Goal: Information Seeking & Learning: Learn about a topic

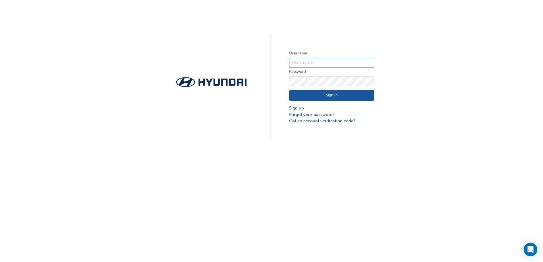
type input "29967"
click at [314, 98] on button "Sign In" at bounding box center [331, 95] width 85 height 11
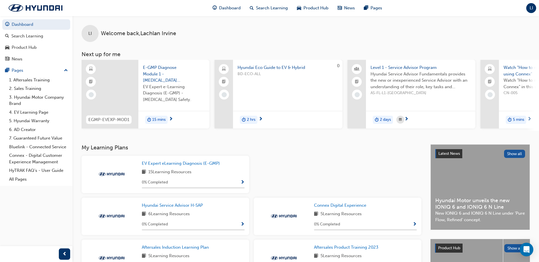
click at [531, 7] on span "LI" at bounding box center [530, 8] width 3 height 7
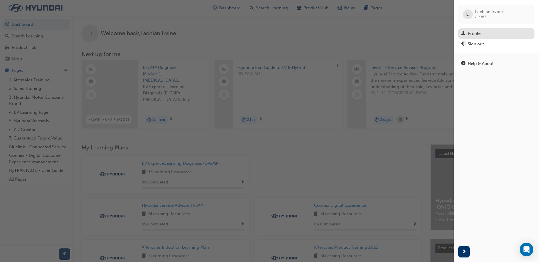
click at [472, 29] on link "Profile" at bounding box center [496, 33] width 76 height 11
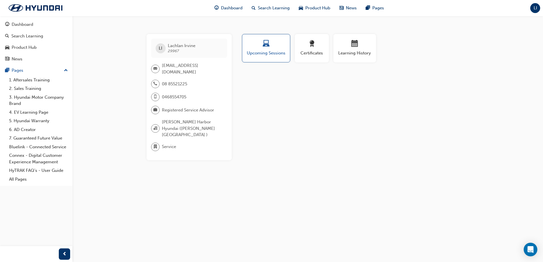
click at [182, 52] on span "[PERSON_NAME] 29967" at bounding box center [182, 48] width 28 height 10
click at [177, 51] on span "29967" at bounding box center [173, 51] width 11 height 5
click at [168, 51] on span "29967" at bounding box center [173, 51] width 11 height 5
click at [175, 110] on span "Registered Service Advisor" at bounding box center [188, 110] width 52 height 7
click at [302, 53] on span "Certificates" at bounding box center [312, 53] width 26 height 7
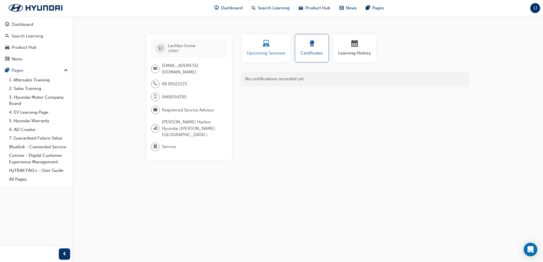
click at [281, 51] on span "Upcoming Sessions" at bounding box center [266, 53] width 40 height 7
click at [343, 53] on span "Learning History" at bounding box center [355, 53] width 34 height 7
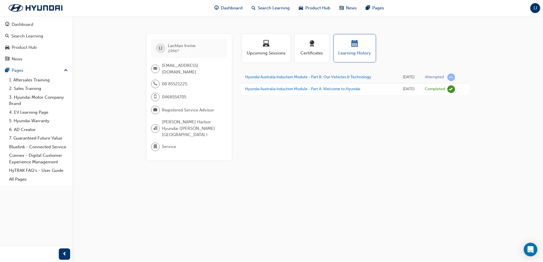
click at [258, 65] on div "Upcoming Sessions" at bounding box center [266, 50] width 53 height 33
click at [312, 46] on span "award-icon" at bounding box center [311, 44] width 7 height 8
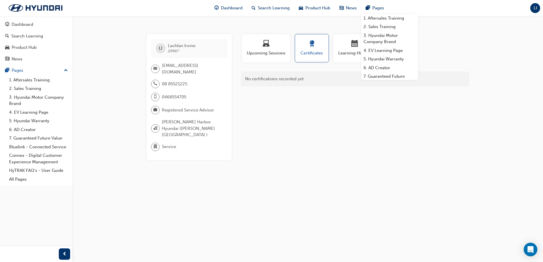
click at [537, 9] on span "LI" at bounding box center [535, 8] width 3 height 7
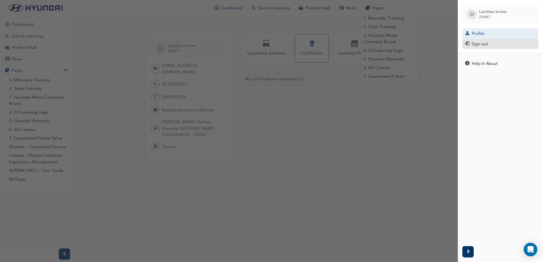
click at [492, 44] on div "Sign out" at bounding box center [500, 44] width 70 height 7
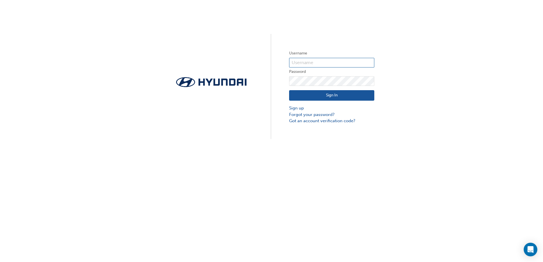
type input "29967"
click at [281, 80] on div "Username 29967 Password Sign In Sign up Forgot your password? Got an account ve…" at bounding box center [271, 69] width 543 height 139
click at [324, 95] on button "Sign In" at bounding box center [331, 95] width 85 height 11
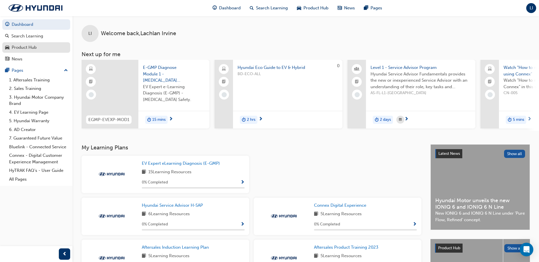
click at [35, 47] on div "Product Hub" at bounding box center [24, 47] width 25 height 7
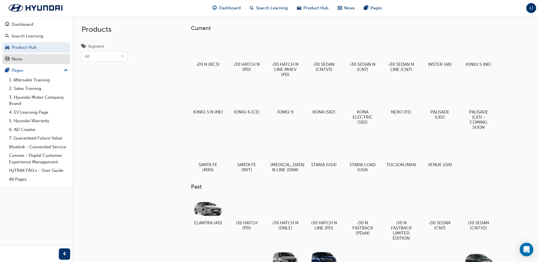
click at [22, 64] on link "News" at bounding box center [36, 59] width 68 height 11
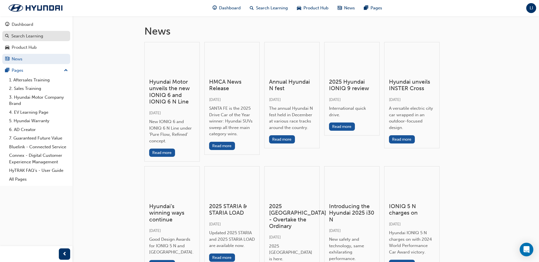
click at [32, 35] on div "Search Learning" at bounding box center [27, 36] width 32 height 7
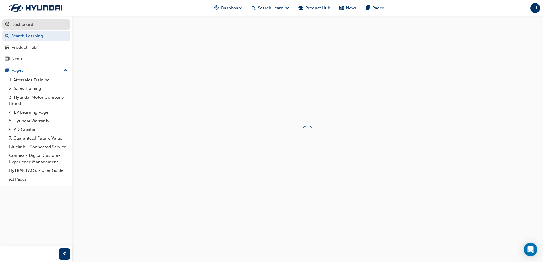
click at [27, 26] on div "Dashboard" at bounding box center [23, 24] width 22 height 7
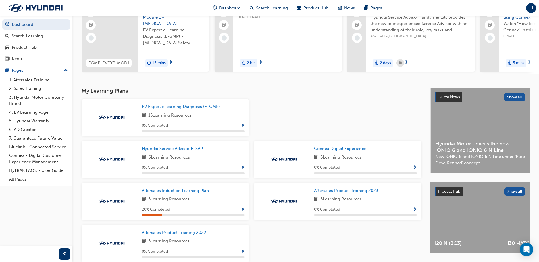
scroll to position [87, 0]
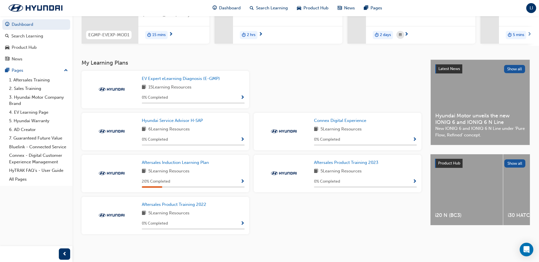
click at [244, 139] on span "Show Progress" at bounding box center [242, 139] width 4 height 5
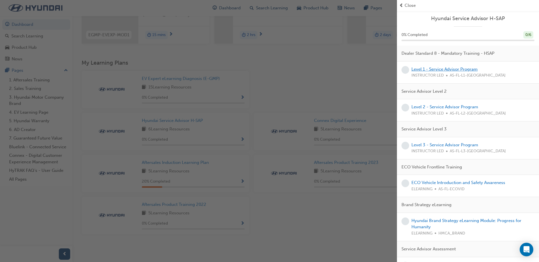
click at [457, 70] on link "Level 1 - Service Advisor Program" at bounding box center [444, 69] width 66 height 5
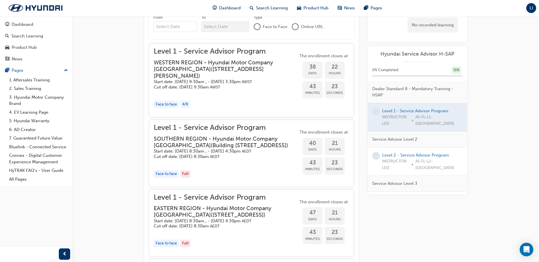
scroll to position [368, 0]
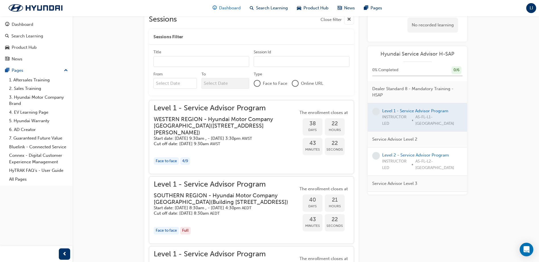
click at [224, 11] on span "Dashboard" at bounding box center [230, 8] width 22 height 7
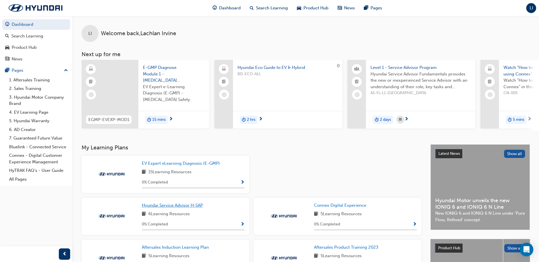
click at [171, 205] on span "Hyundai Service Advisor H-SAP" at bounding box center [172, 205] width 61 height 5
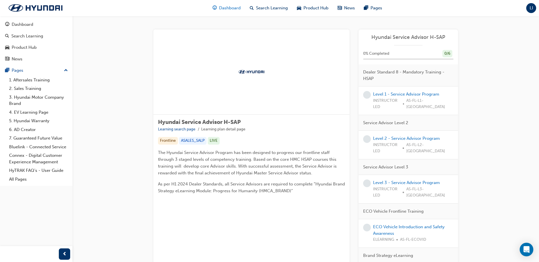
click at [231, 9] on span "Dashboard" at bounding box center [230, 8] width 22 height 7
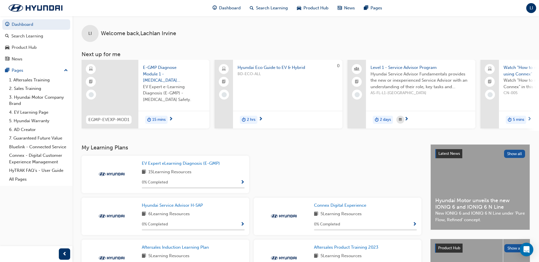
scroll to position [57, 0]
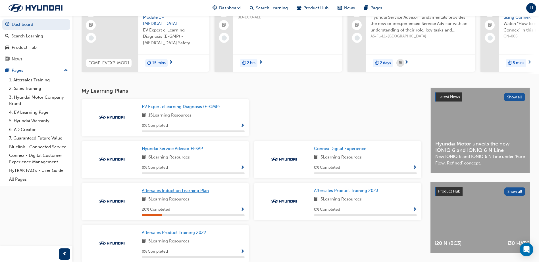
click at [181, 193] on span "Aftersales Induction Learning Plan" at bounding box center [175, 190] width 67 height 5
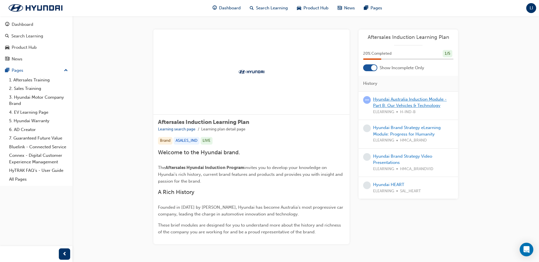
click at [399, 108] on link "Hyundai Australia Induction Module - Part B: Our Vehicles & Technology" at bounding box center [410, 103] width 74 height 12
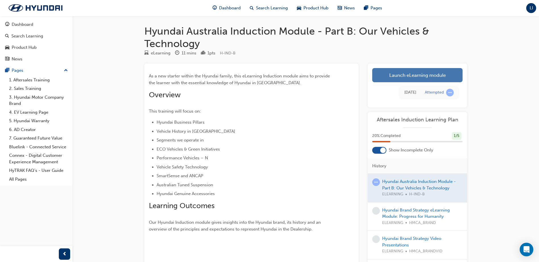
click at [401, 70] on link "Launch eLearning module" at bounding box center [417, 75] width 90 height 14
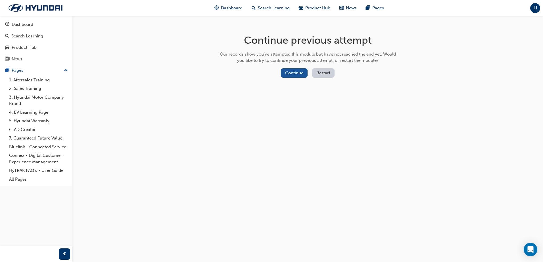
click at [334, 72] on button "Restart" at bounding box center [323, 72] width 22 height 9
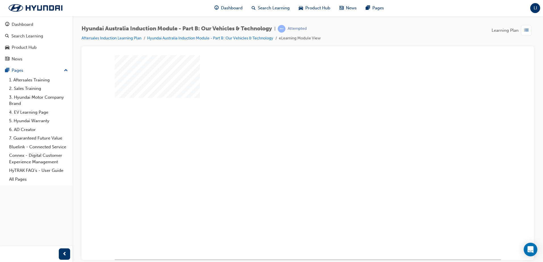
click at [291, 141] on div "play" at bounding box center [291, 141] width 0 height 0
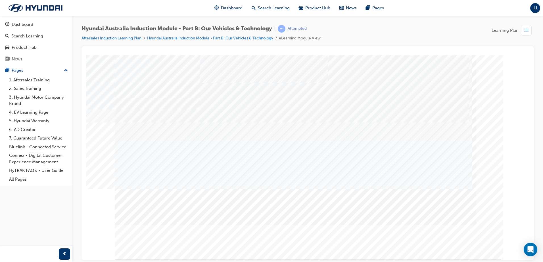
scroll to position [8, 0]
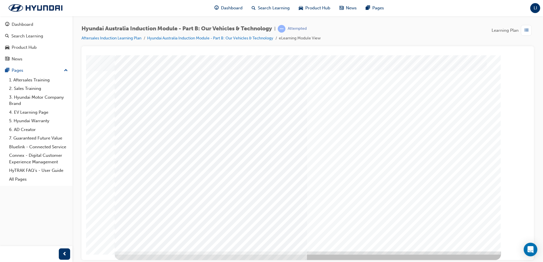
scroll to position [0, 0]
